Goal: Task Accomplishment & Management: Use online tool/utility

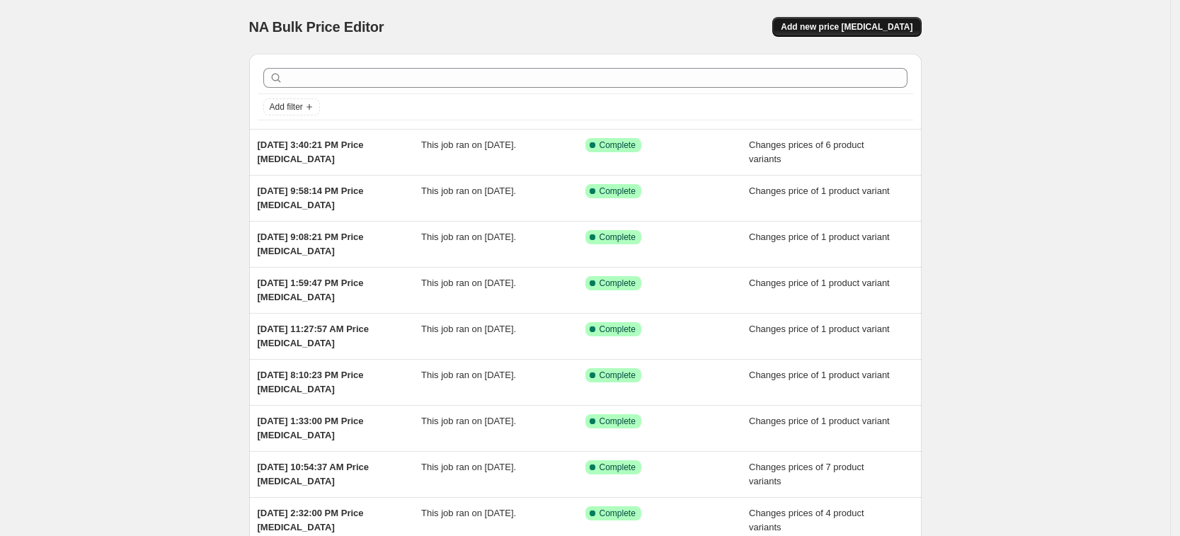
click at [849, 24] on span "Add new price [MEDICAL_DATA]" at bounding box center [847, 26] width 132 height 11
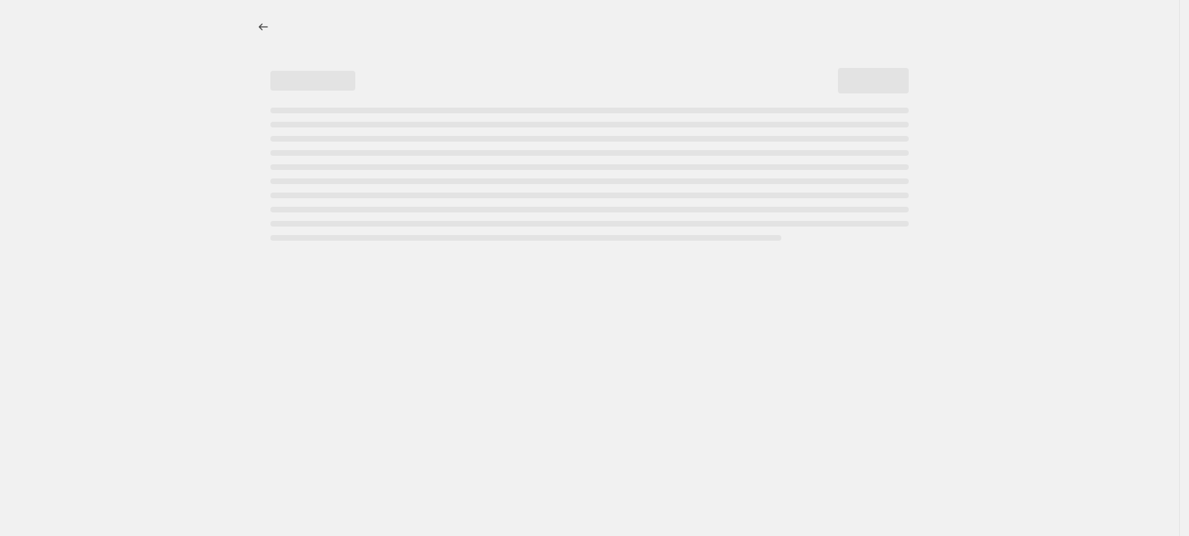
select select "percentage"
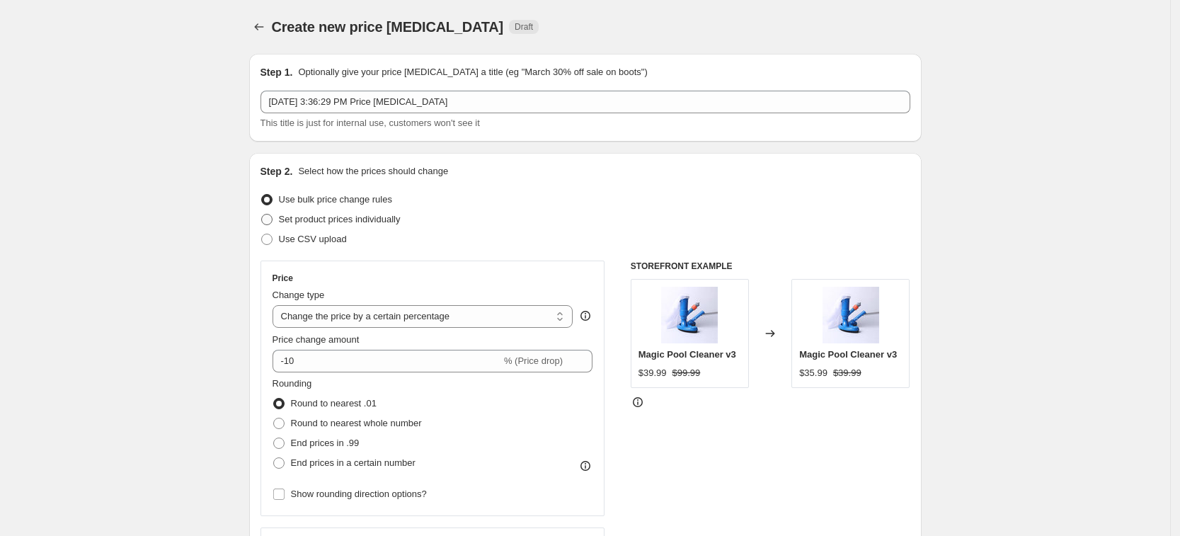
click at [401, 219] on span "Set product prices individually" at bounding box center [340, 219] width 122 height 11
click at [262, 214] on input "Set product prices individually" at bounding box center [261, 214] width 1 height 1
radio input "true"
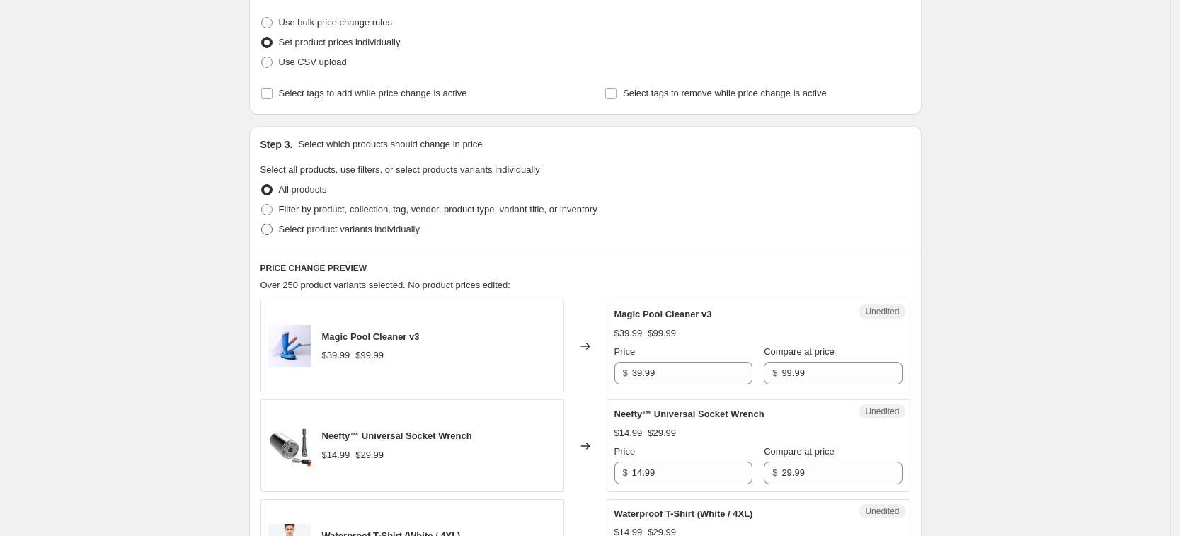
click at [368, 225] on span "Select product variants individually" at bounding box center [349, 229] width 141 height 11
click at [262, 224] on input "Select product variants individually" at bounding box center [261, 224] width 1 height 1
radio input "true"
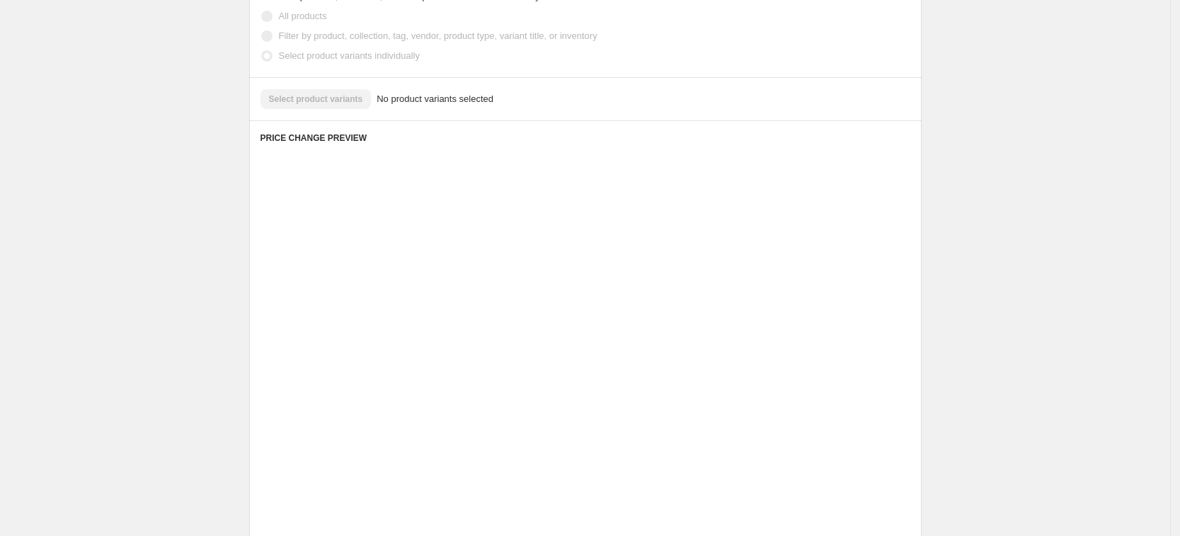
scroll to position [287, 0]
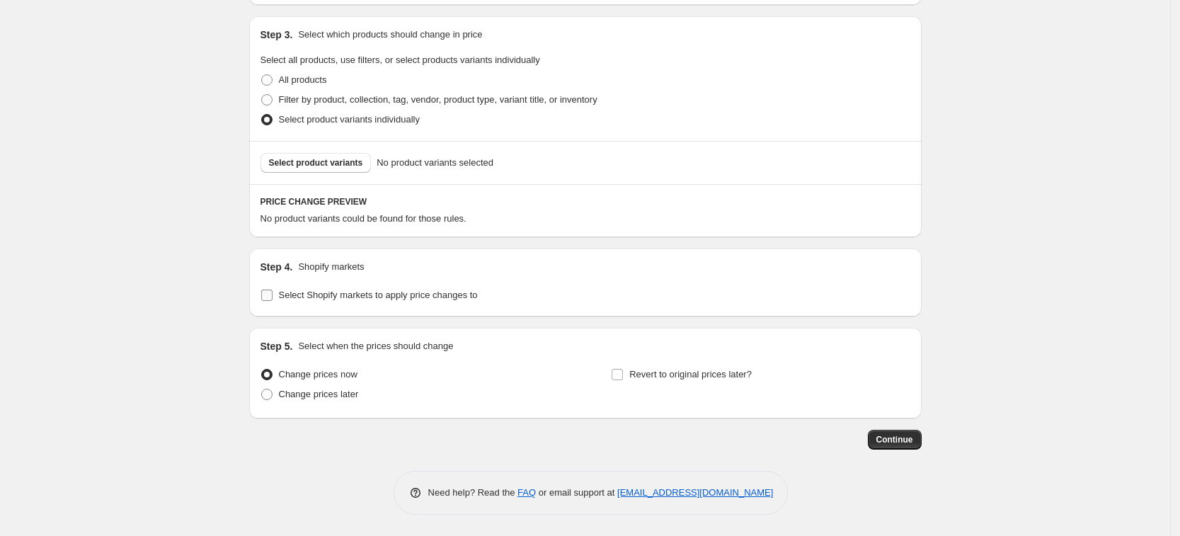
click at [341, 294] on span "Select Shopify markets to apply price changes to" at bounding box center [378, 295] width 199 height 11
click at [273, 294] on input "Select Shopify markets to apply price changes to" at bounding box center [266, 295] width 11 height 11
checkbox input "true"
